Goal: Task Accomplishment & Management: Use online tool/utility

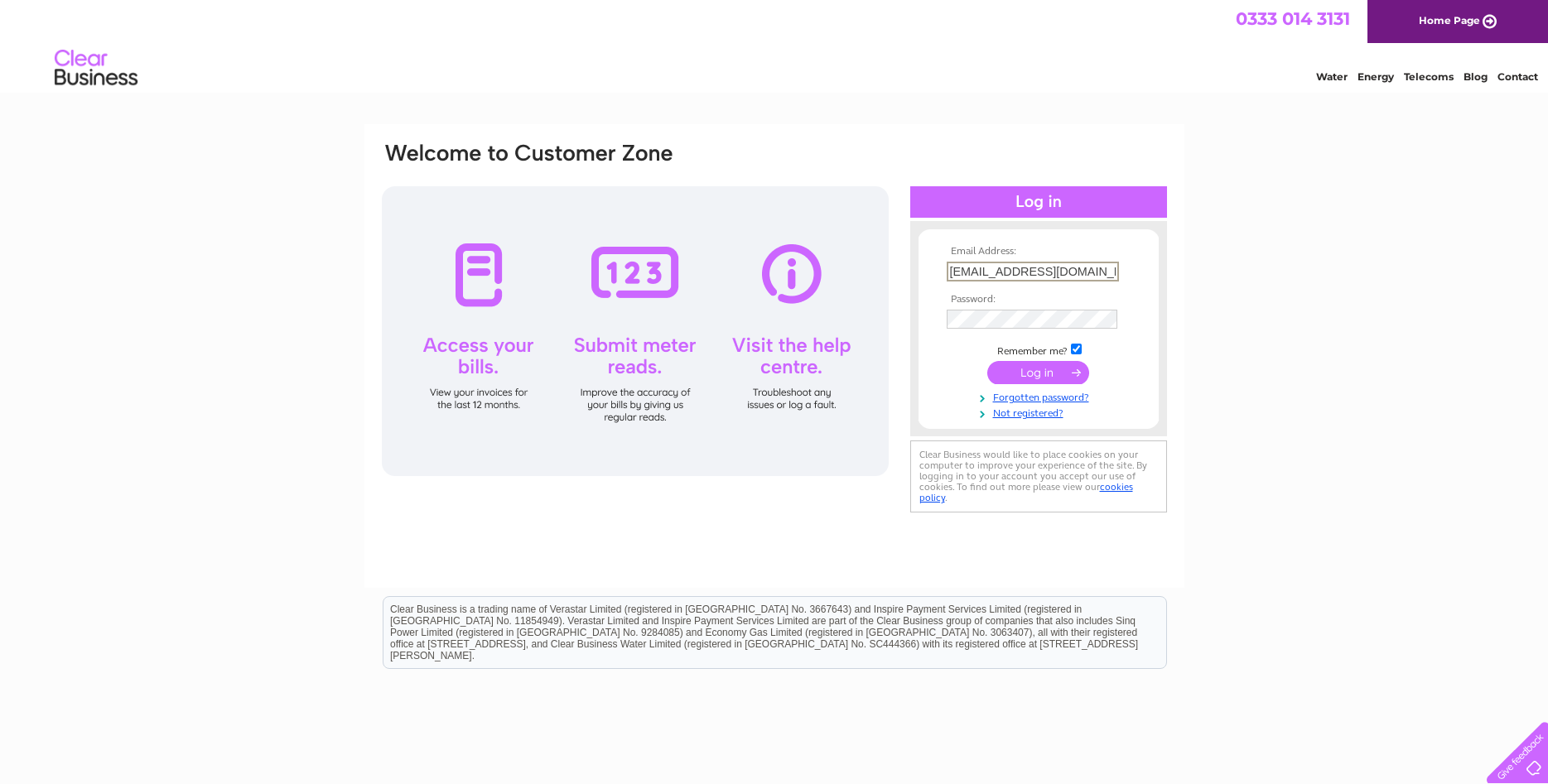
type input "jack@whbsutherland.co.uk"
click at [1009, 330] on td at bounding box center [1039, 317] width 193 height 27
click at [1041, 373] on input "submit" at bounding box center [1038, 370] width 102 height 24
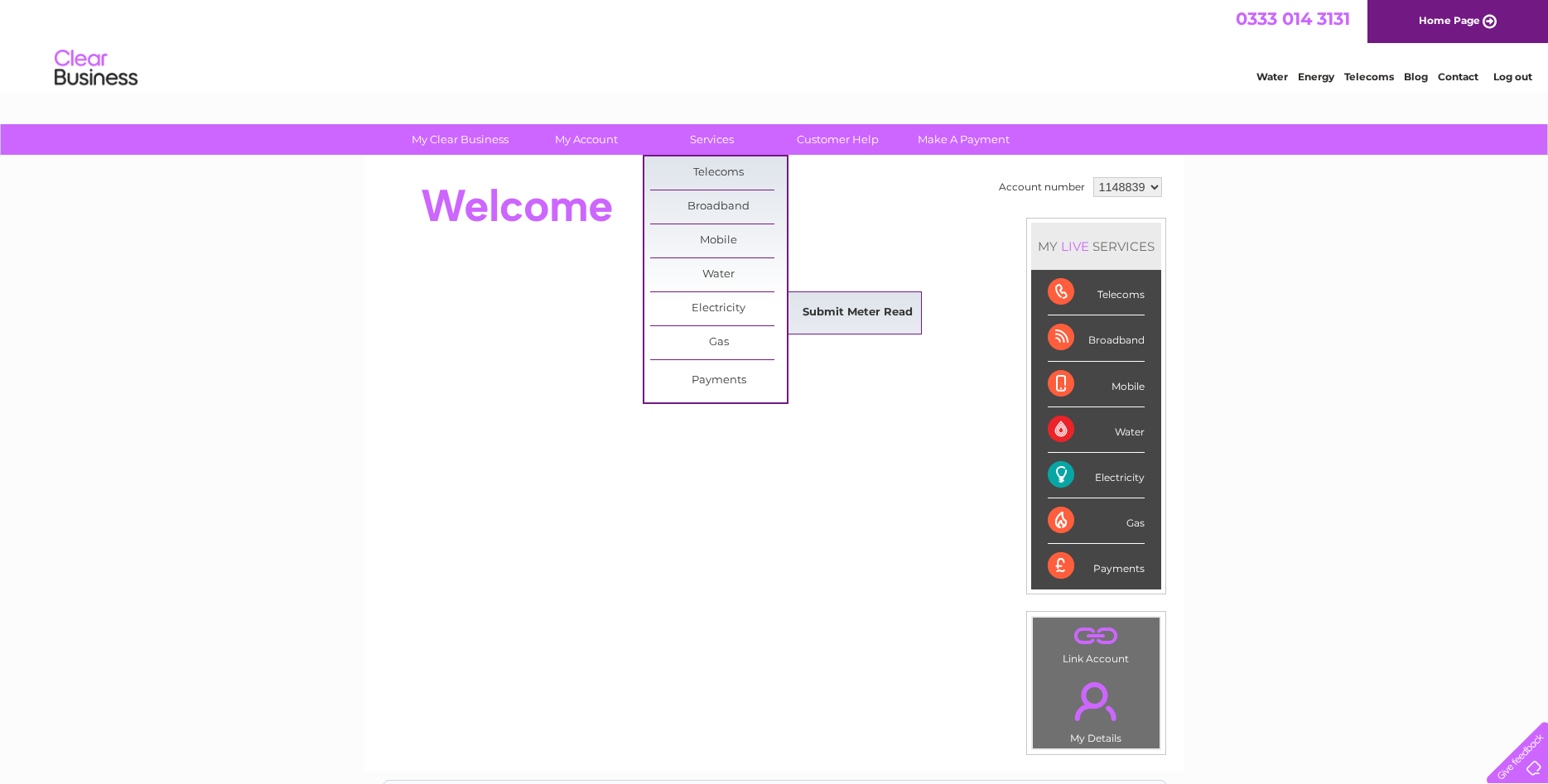
click at [849, 316] on link "Submit Meter Read" at bounding box center [858, 313] width 137 height 33
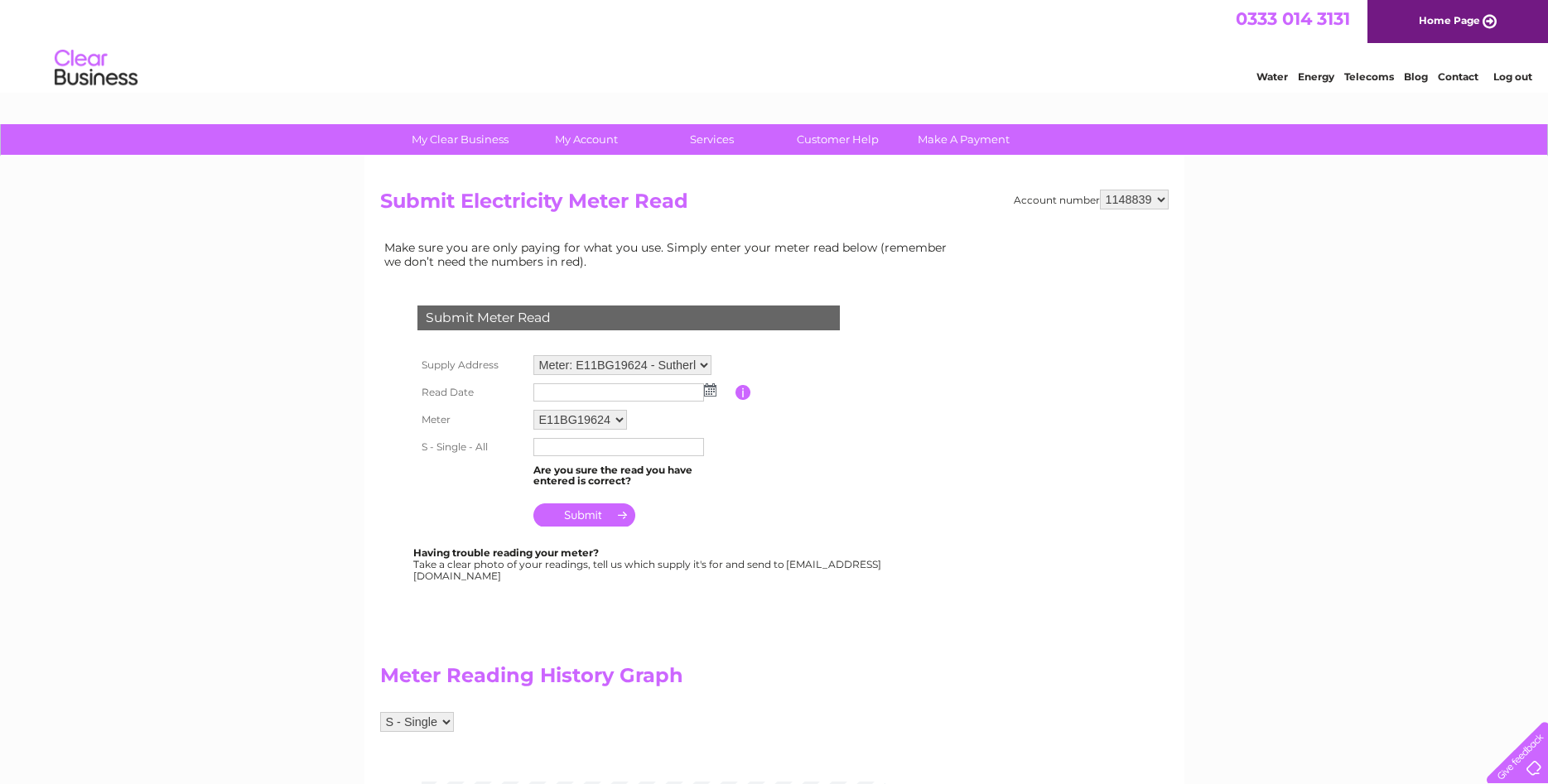
click at [533, 355] on select "Meter: E11BG19624 - Sutherlands Pharmacy, 43 Victoria Steet, Stomness, KW15 1DN…" at bounding box center [622, 365] width 178 height 20
select select "95203"
click option "Meter: V01C11010 - 13 Traill Street, Thurso, Caithness, KW14 8EG" at bounding box center [0, 0] width 0 height 0
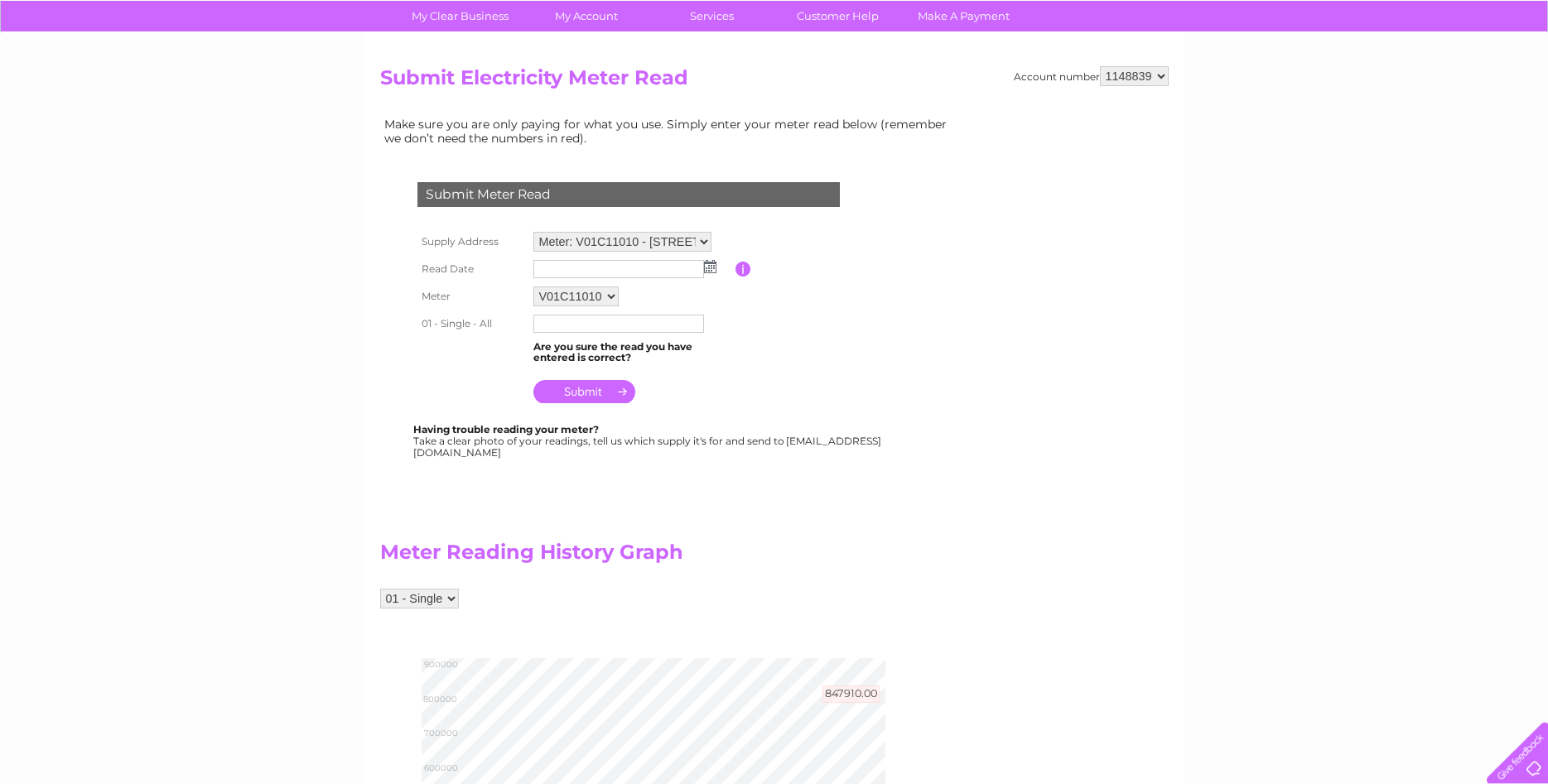
scroll to position [18, 0]
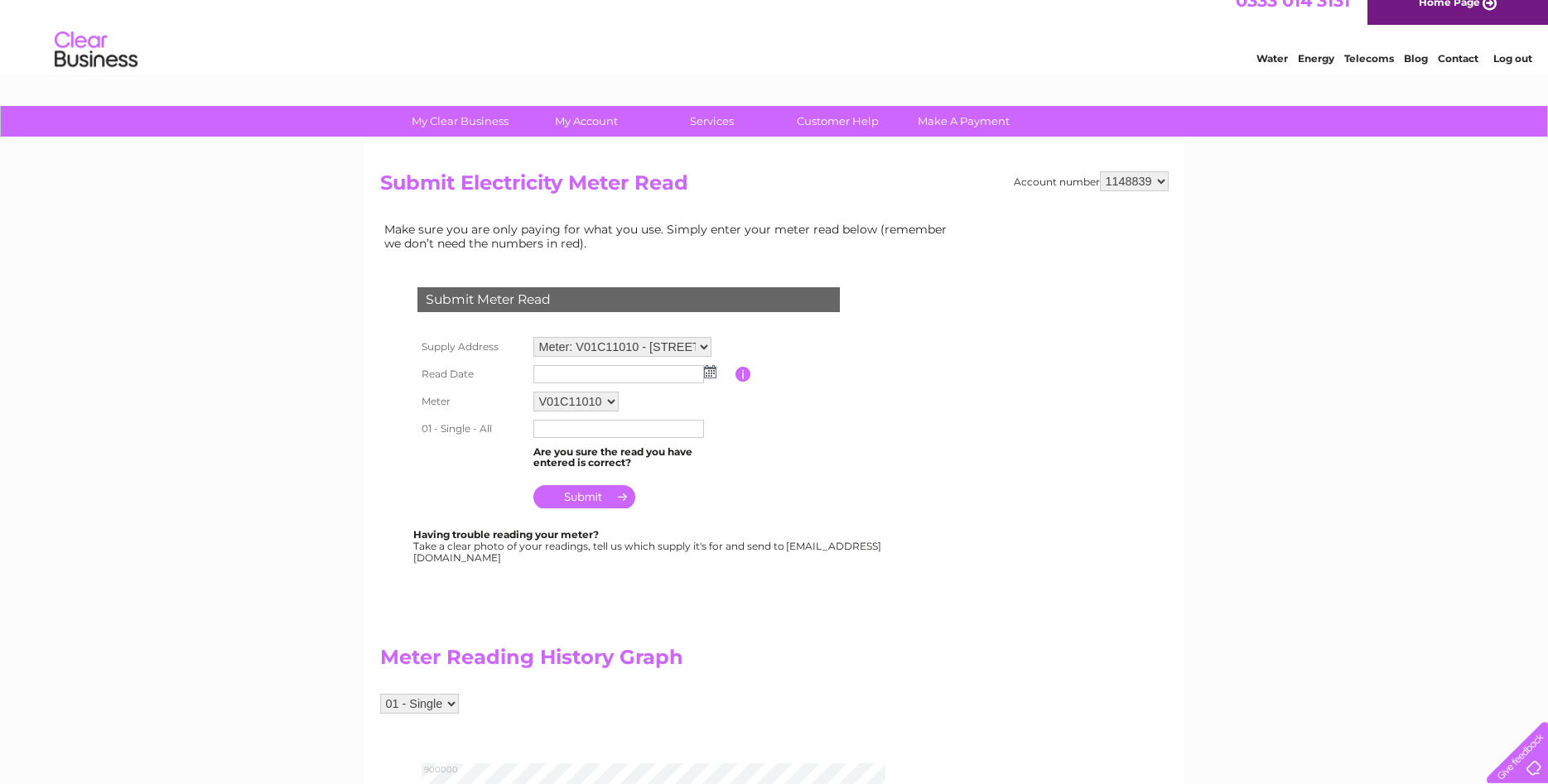
click at [709, 375] on img at bounding box center [710, 371] width 12 height 13
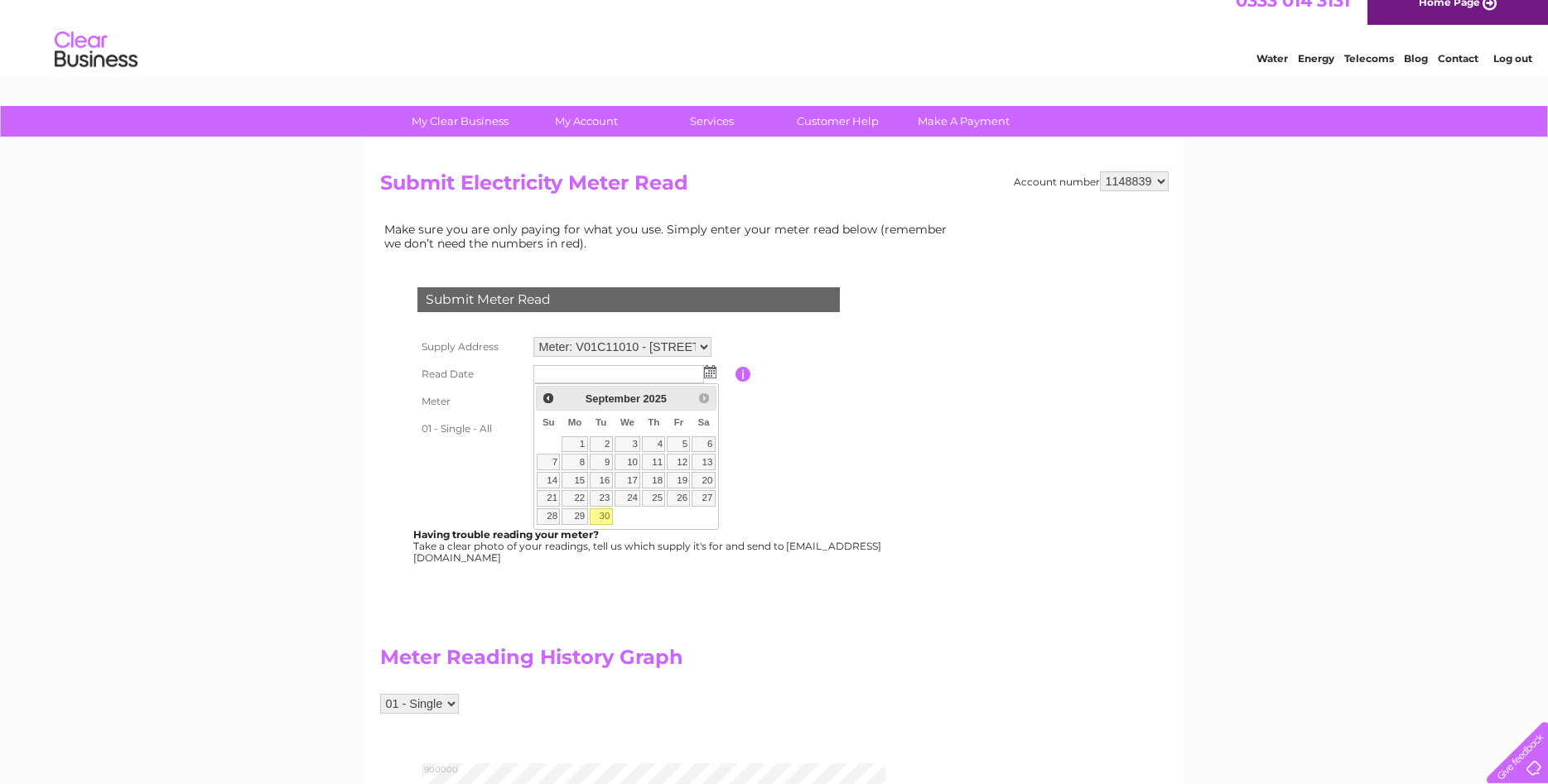
click at [596, 518] on link "30" at bounding box center [601, 517] width 24 height 17
type input "[DATE]"
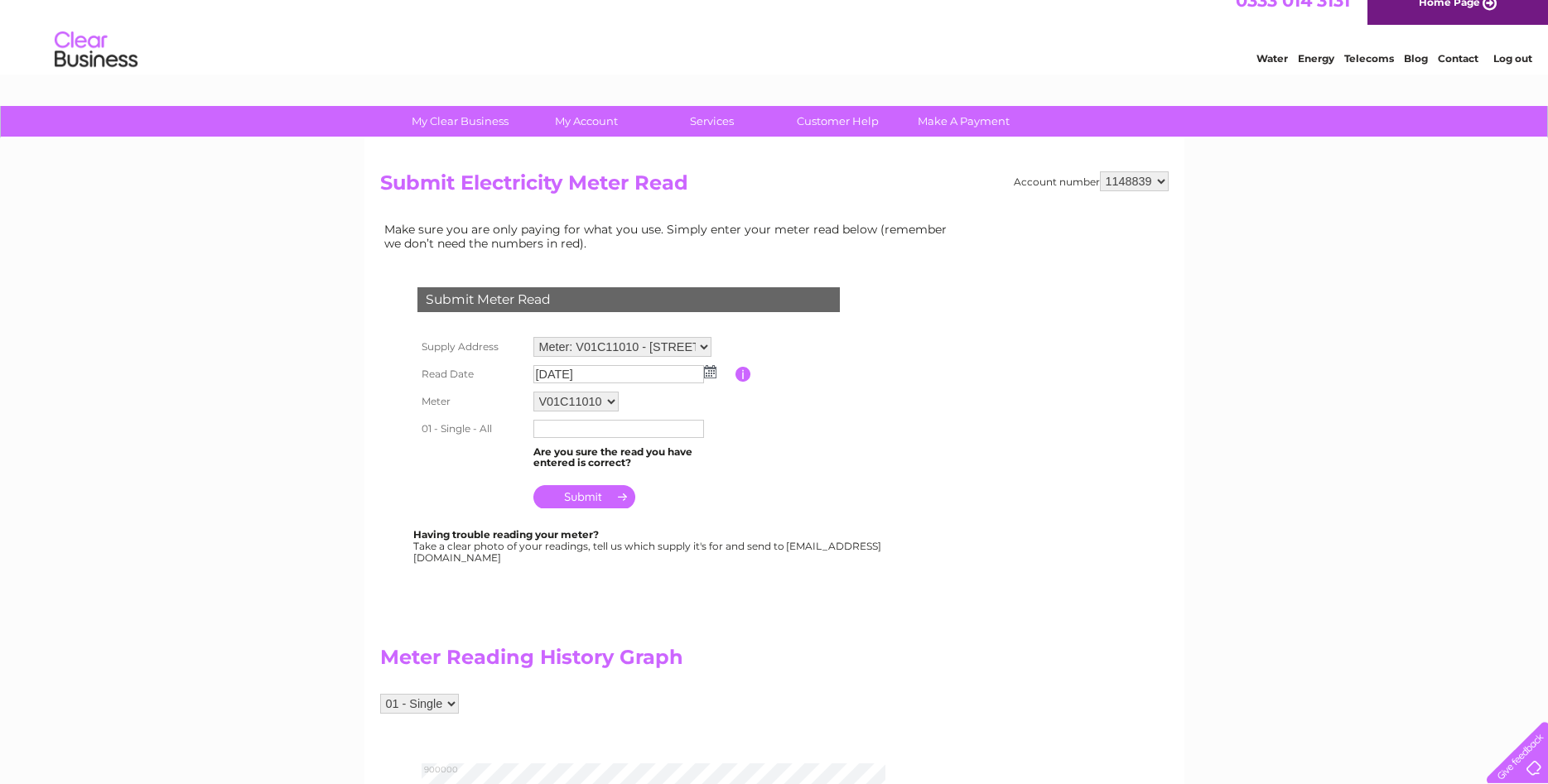
click at [627, 431] on input "text" at bounding box center [619, 429] width 171 height 18
type input "848103"
click at [778, 490] on table "Supply Address Meter: E11BG19624 - Sutherlands Pharmacy, [STREET_ADDRESS][PERSO…" at bounding box center [648, 423] width 471 height 182
click at [533, 392] on select "V01C11010" at bounding box center [576, 402] width 85 height 20
click at [764, 410] on table "Supply Address Meter: E11BG19624 - Sutherlands Pharmacy, [STREET_ADDRESS][PERSO…" at bounding box center [648, 422] width 471 height 180
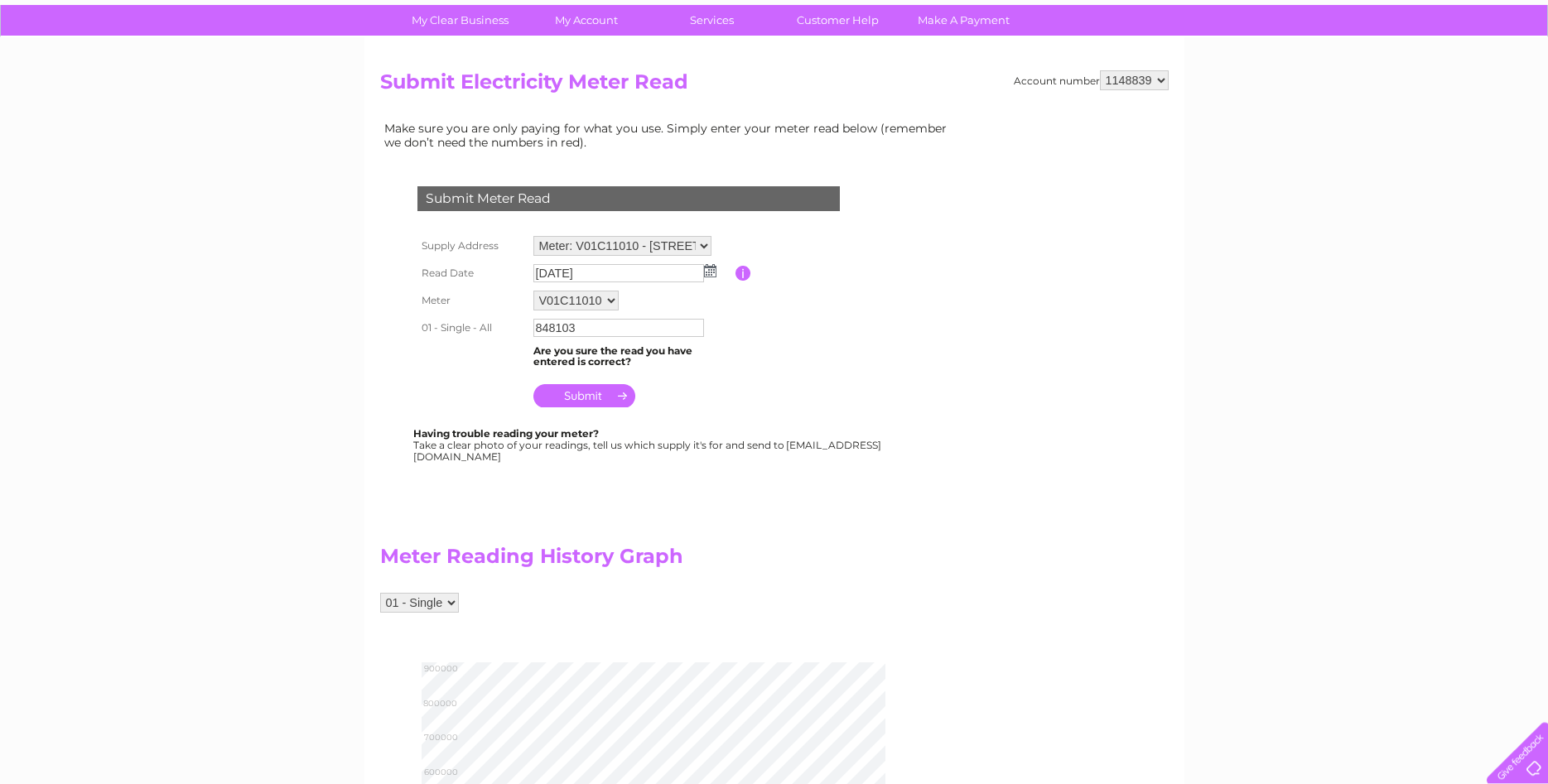
scroll to position [113, 0]
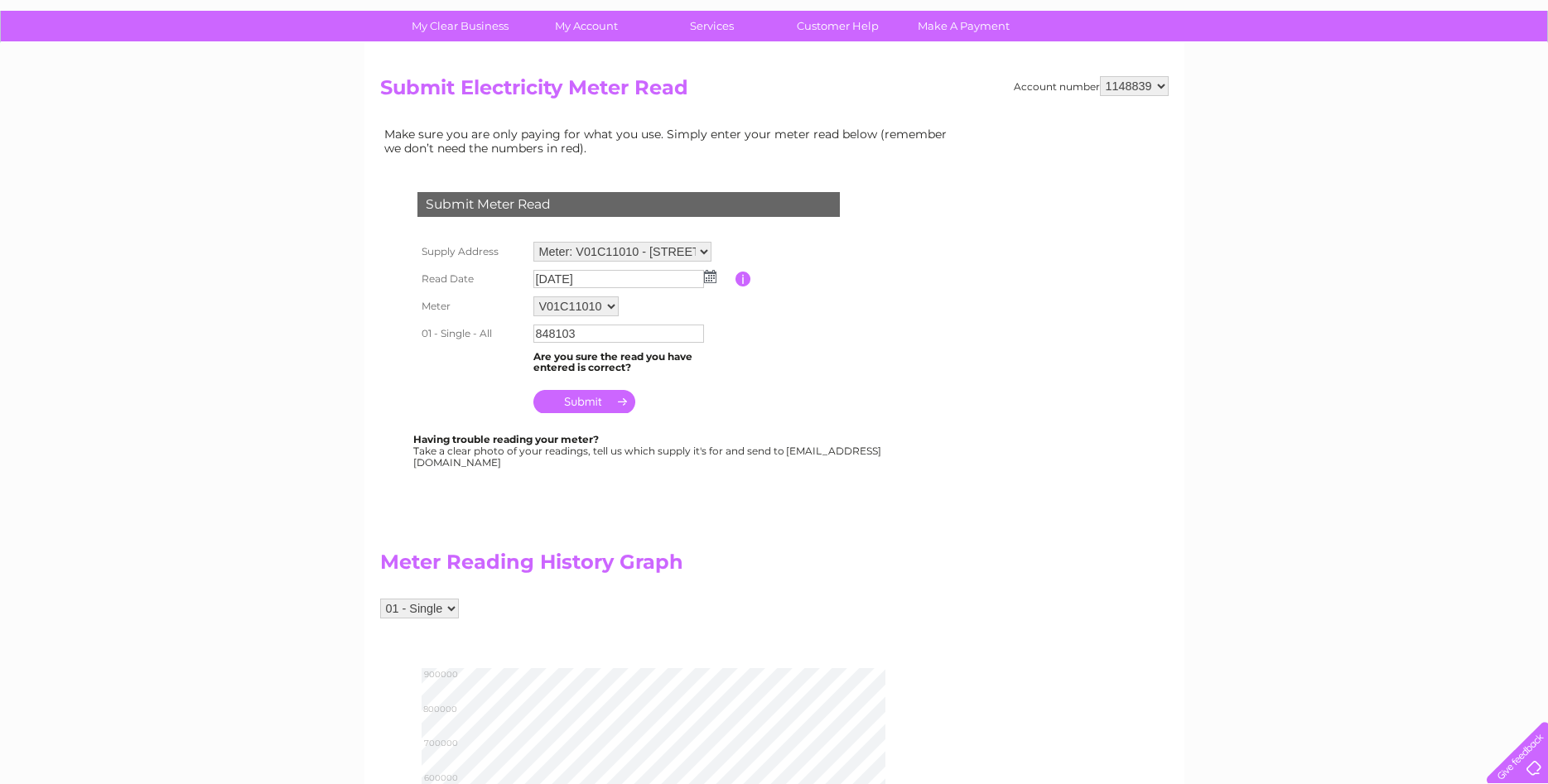
click at [588, 400] on input "submit" at bounding box center [584, 402] width 102 height 24
